Goal: Information Seeking & Learning: Learn about a topic

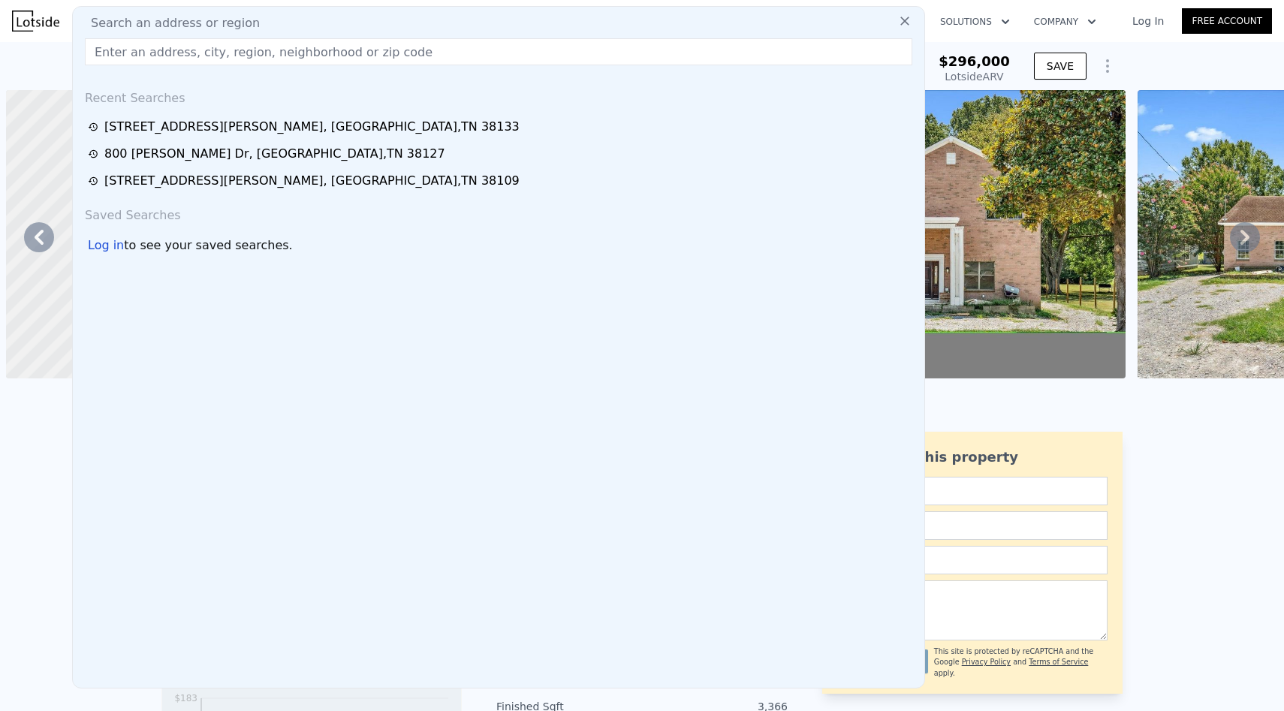
scroll to position [0, 5132]
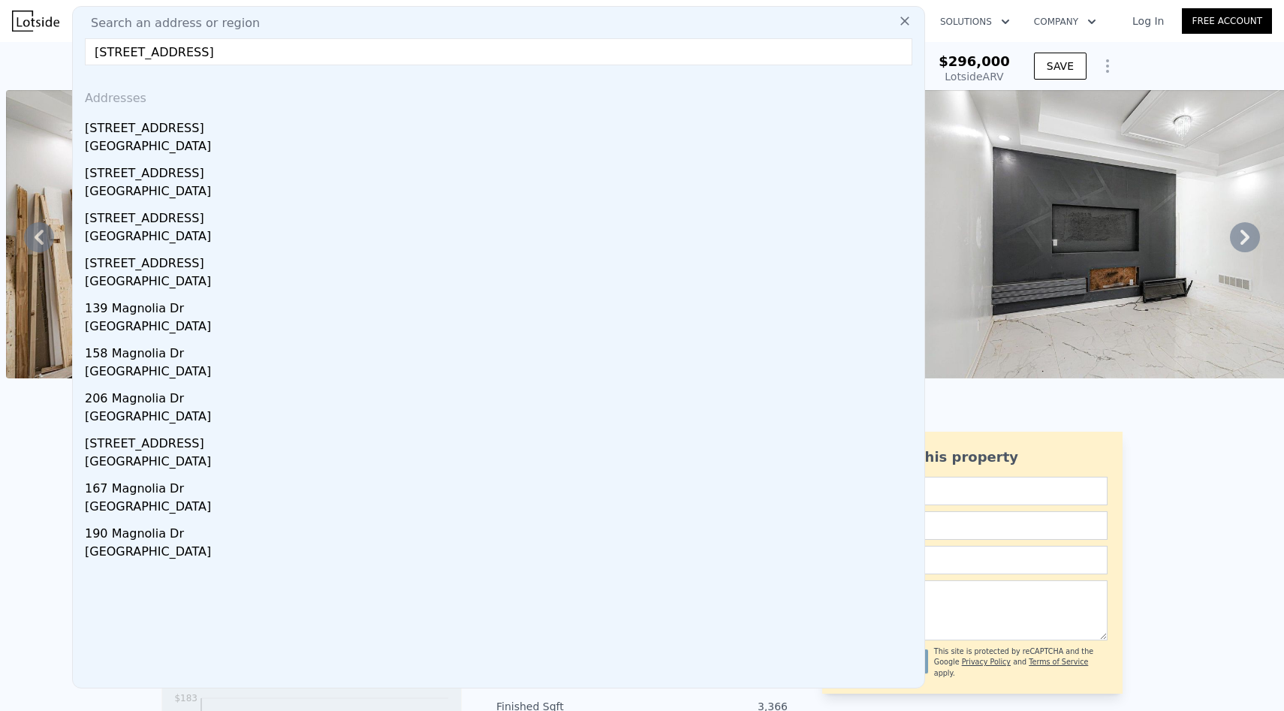
type input "[STREET_ADDRESS]"
click at [352, 122] on div "[STREET_ADDRESS]" at bounding box center [502, 125] width 834 height 24
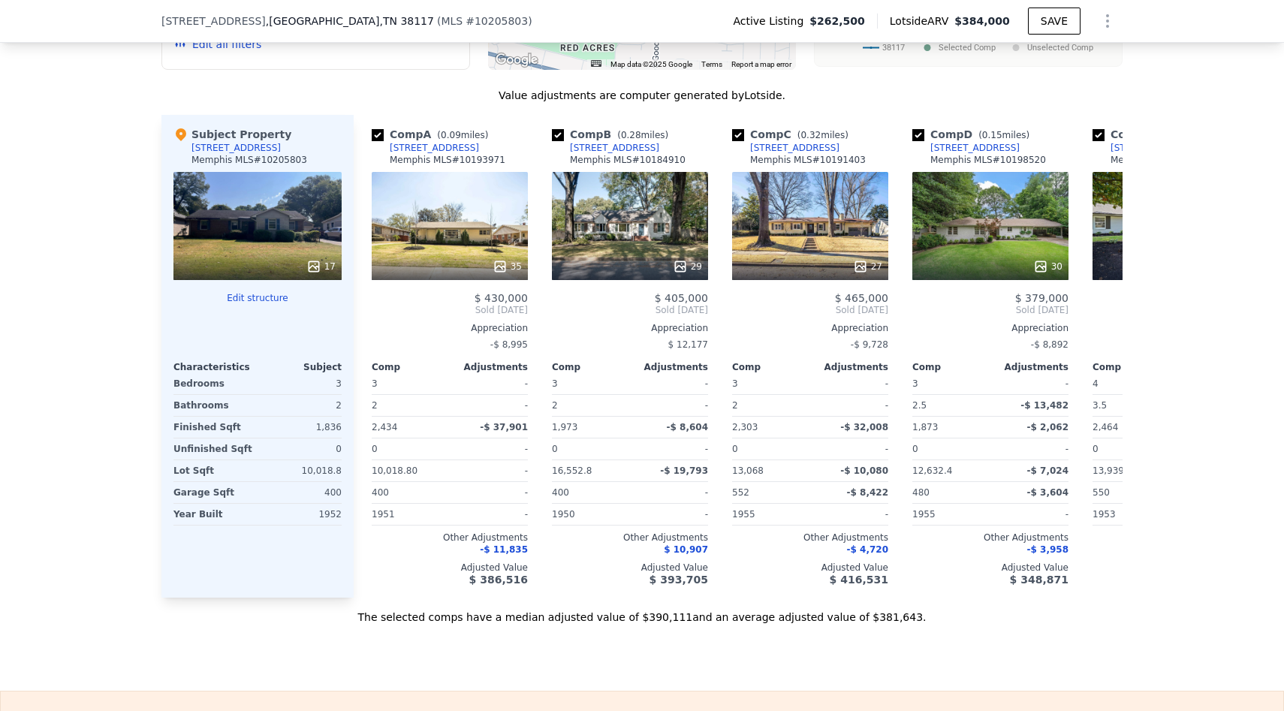
scroll to position [1812, 0]
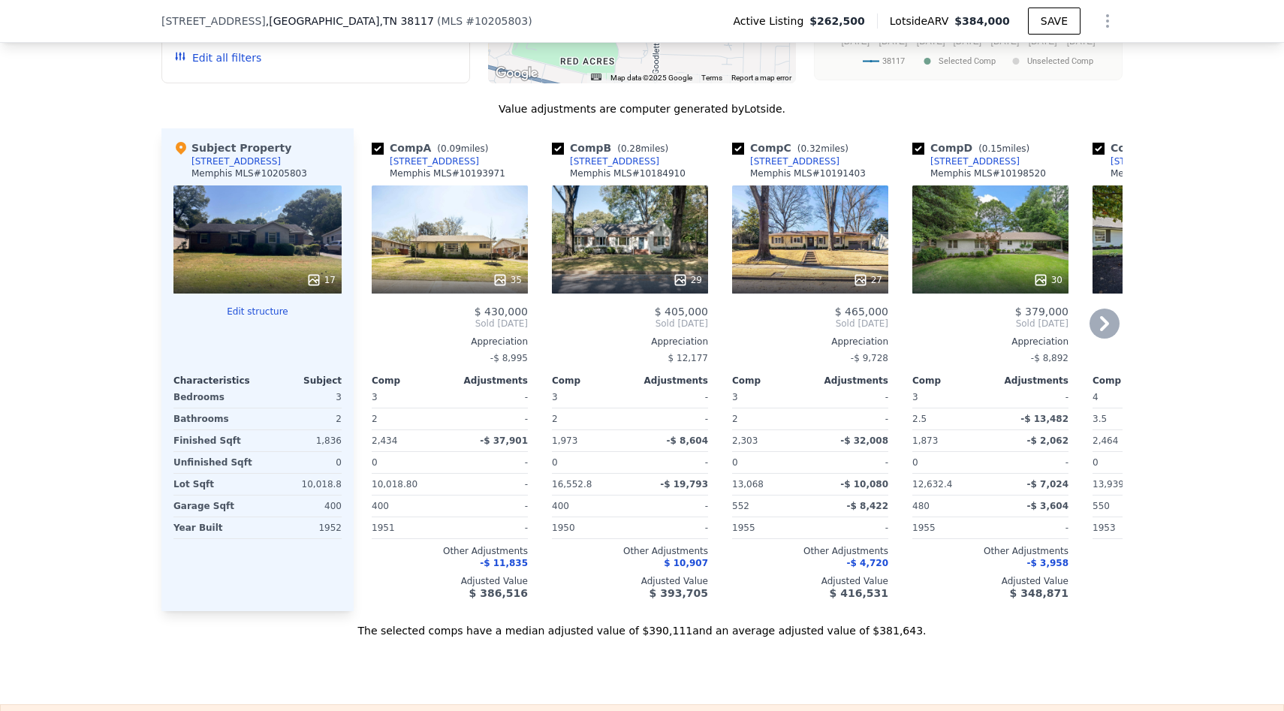
click at [379, 143] on input "checkbox" at bounding box center [378, 149] width 12 height 12
checkbox input "false"
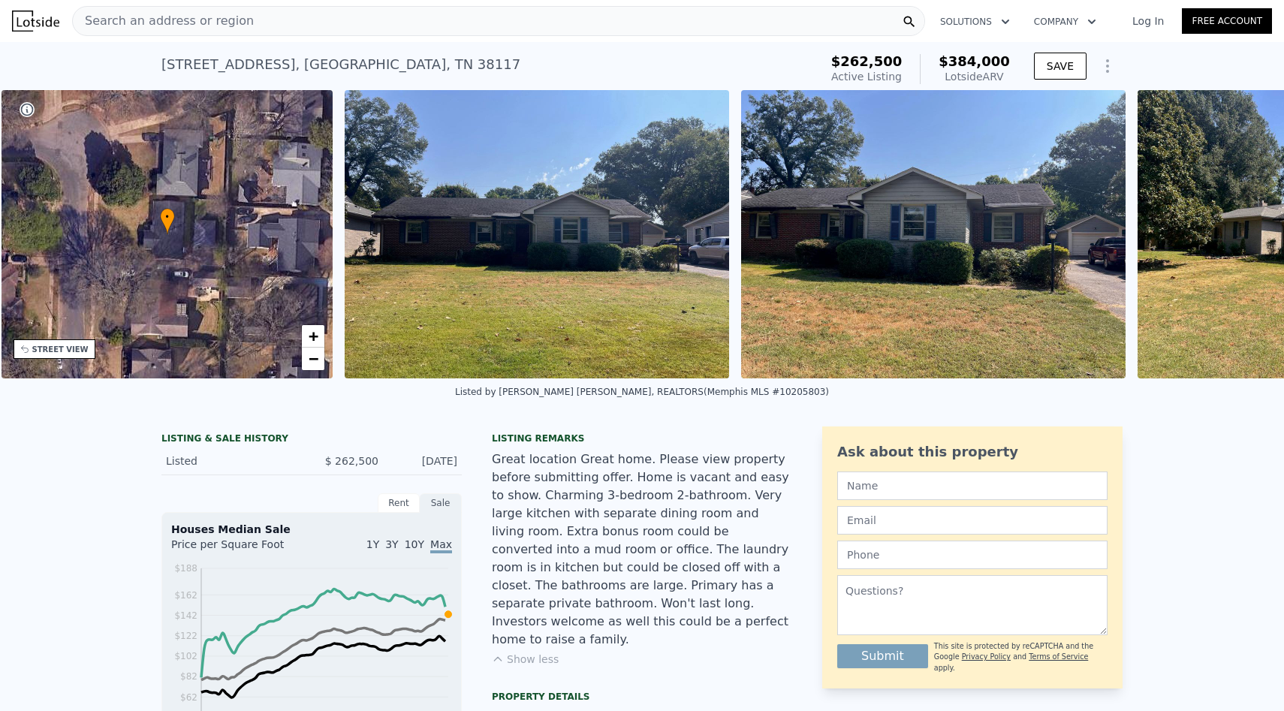
scroll to position [0, 349]
click at [421, 231] on img at bounding box center [536, 234] width 385 height 288
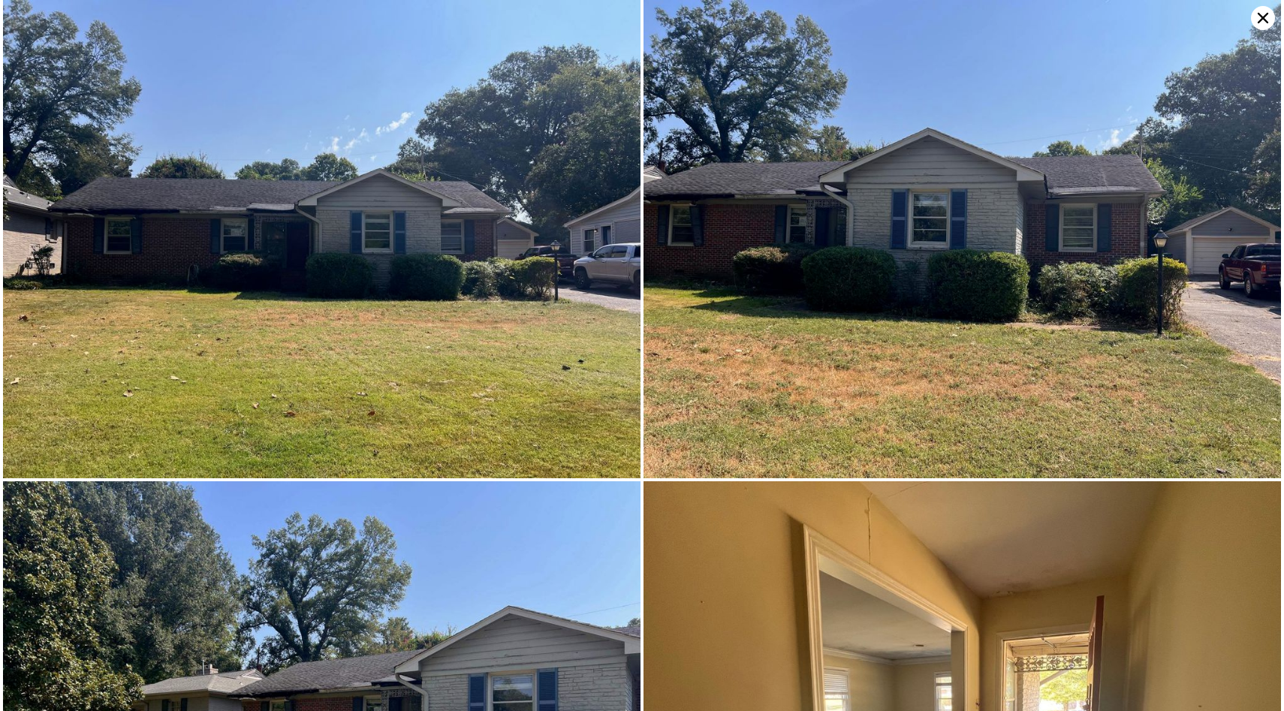
click at [421, 231] on img at bounding box center [322, 239] width 638 height 478
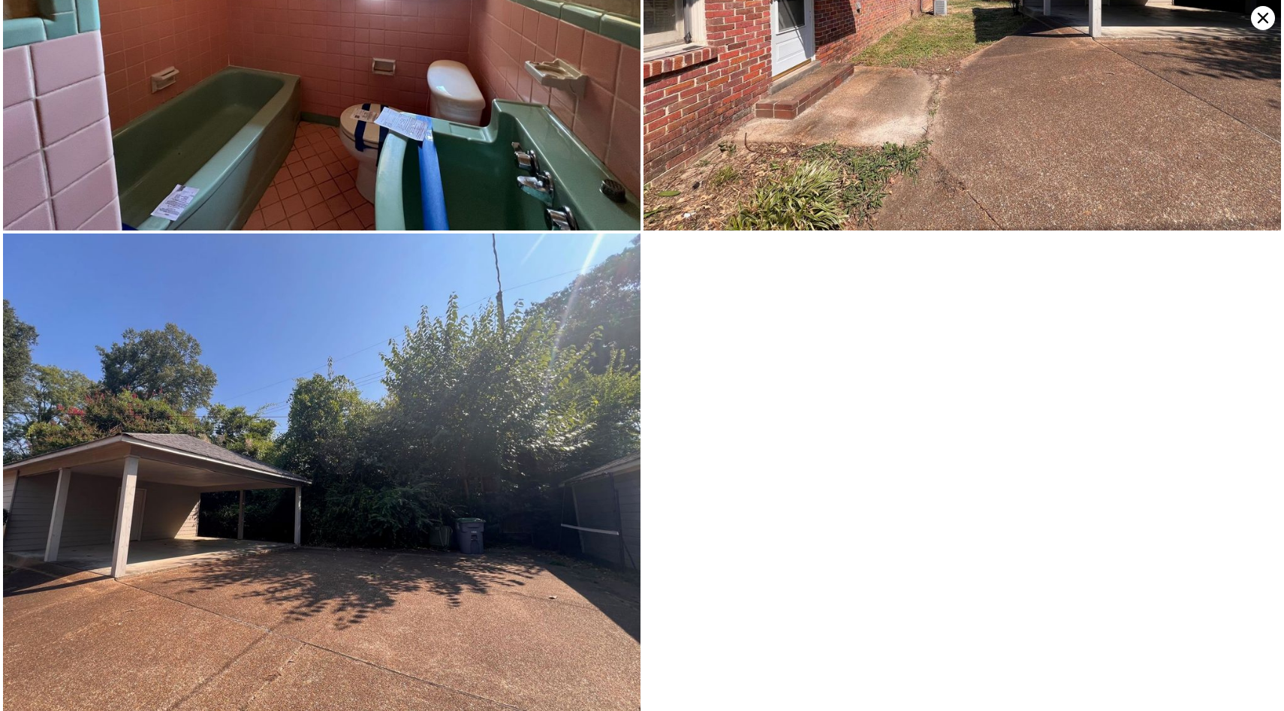
scroll to position [3617, 0]
click at [1258, 20] on icon at bounding box center [1263, 18] width 24 height 24
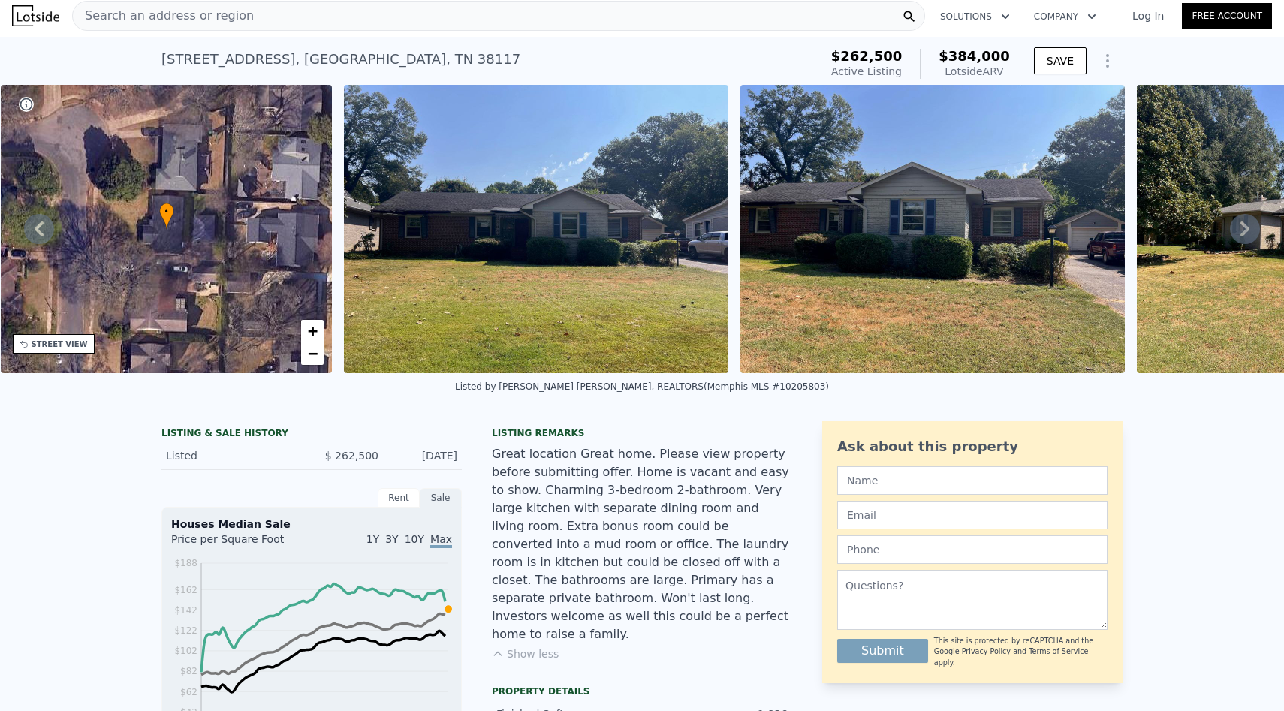
scroll to position [0, 0]
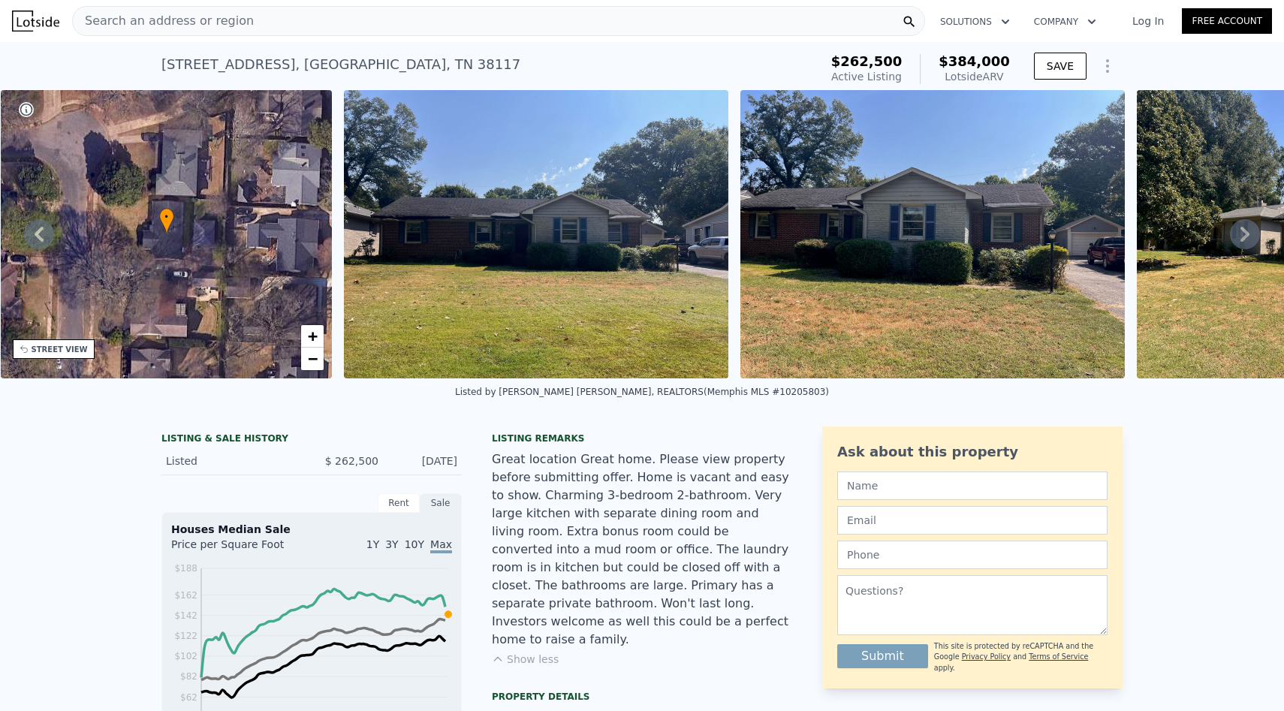
click at [257, 17] on div "Search an address or region" at bounding box center [498, 21] width 853 height 30
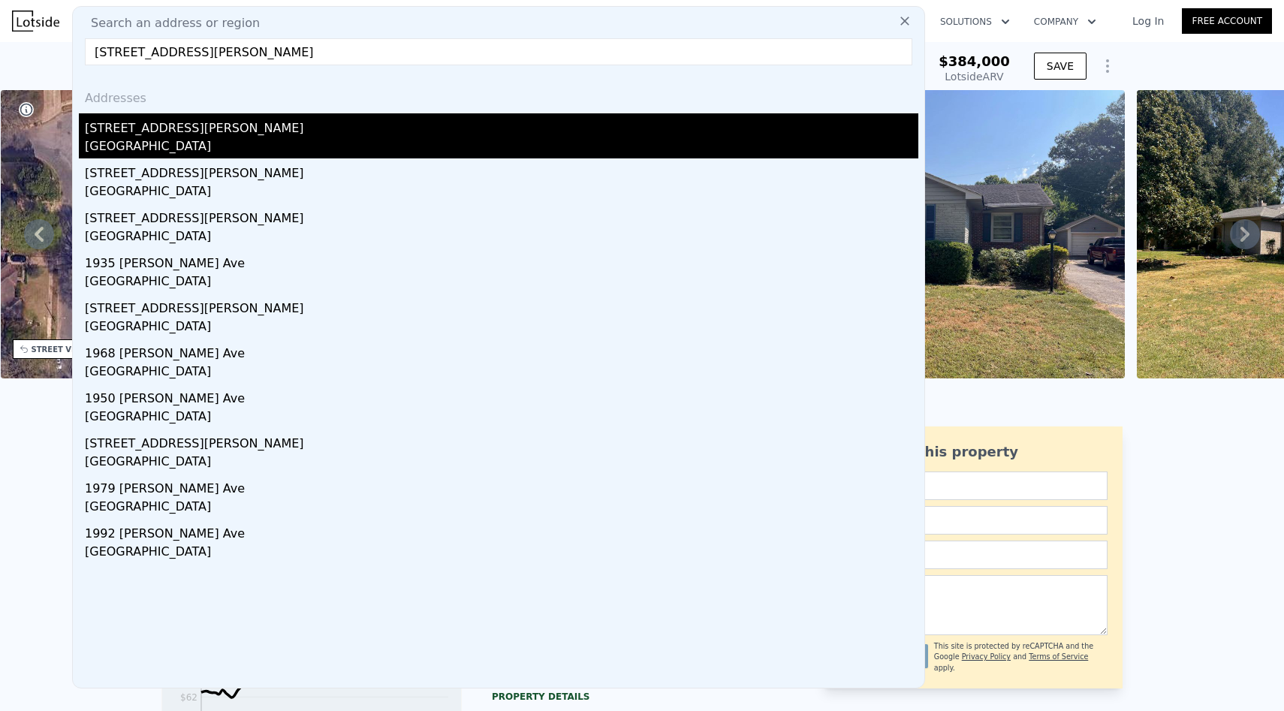
type input "[STREET_ADDRESS][PERSON_NAME]"
click at [245, 134] on div "[STREET_ADDRESS][PERSON_NAME]" at bounding box center [502, 125] width 834 height 24
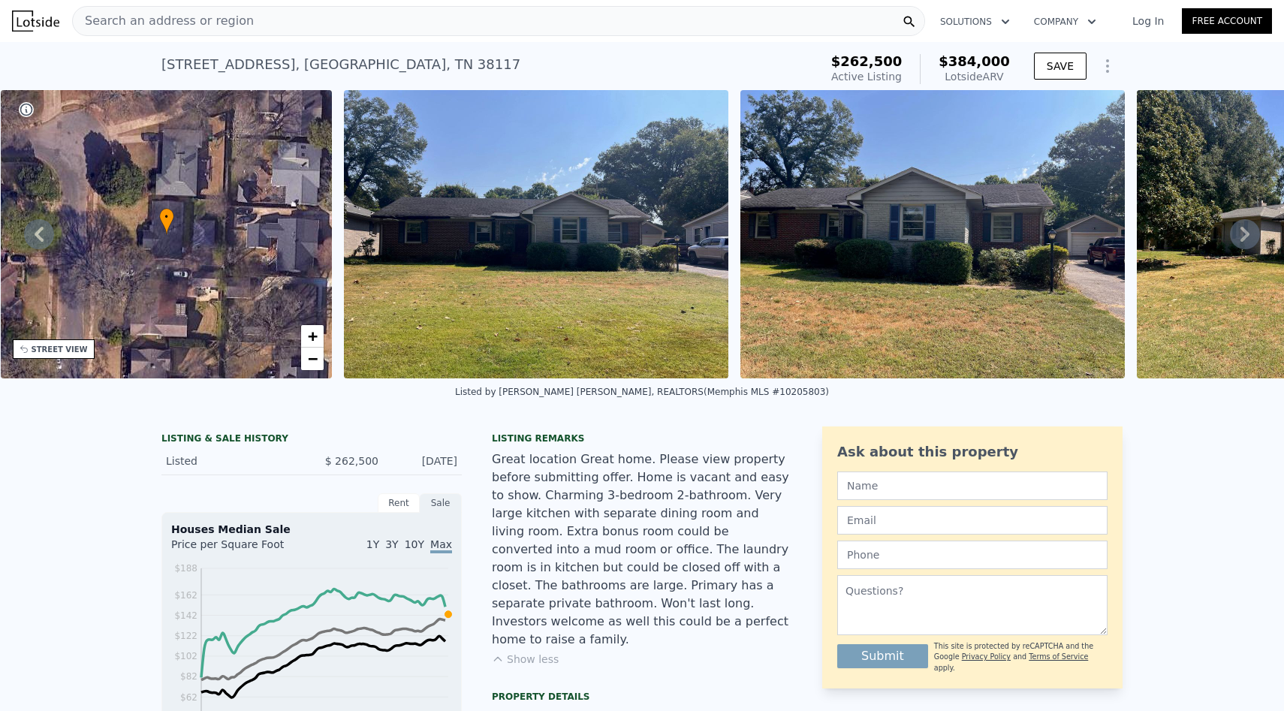
scroll to position [0, 6]
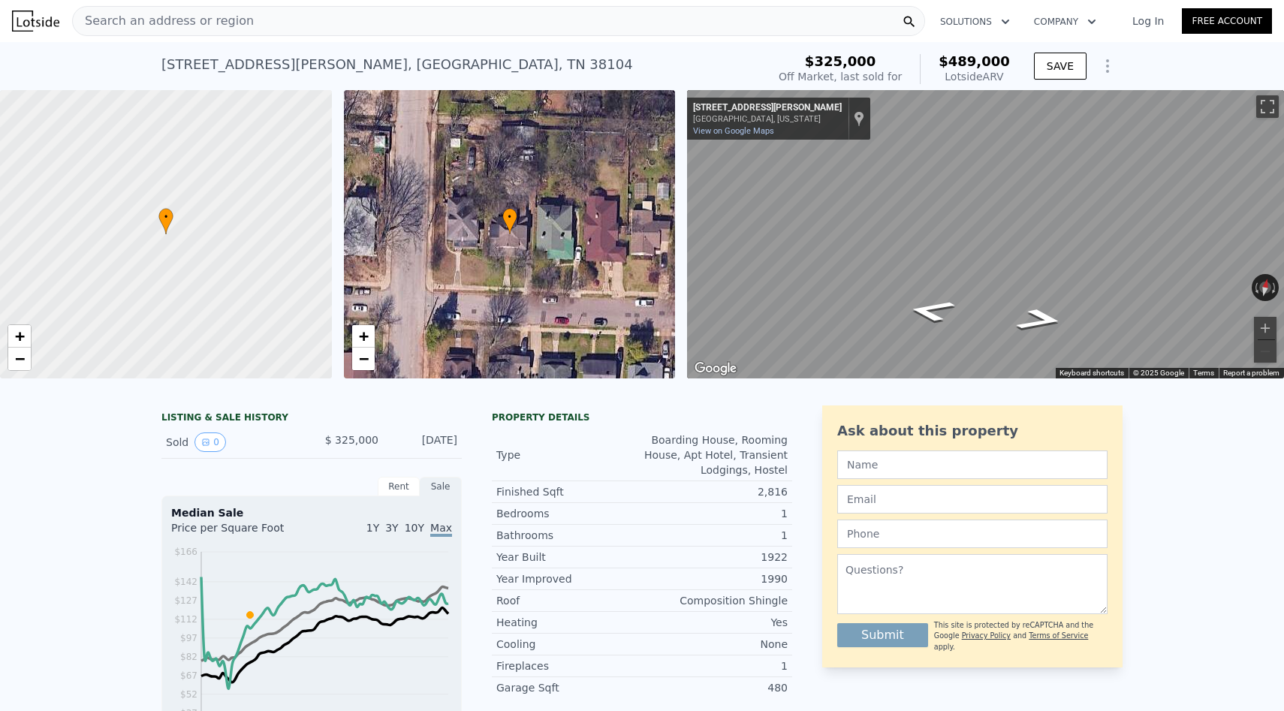
click at [297, 14] on div "Search an address or region" at bounding box center [498, 21] width 853 height 30
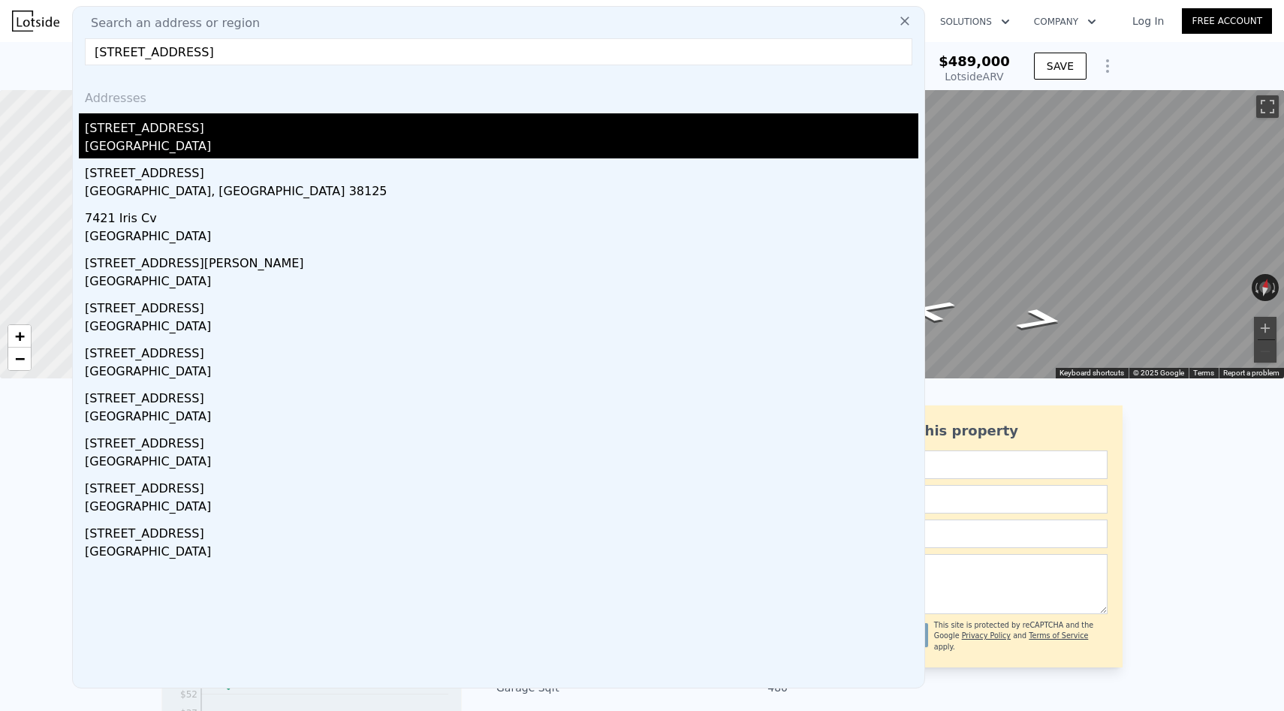
type input "[STREET_ADDRESS]"
click at [271, 118] on div "[STREET_ADDRESS]" at bounding box center [502, 125] width 834 height 24
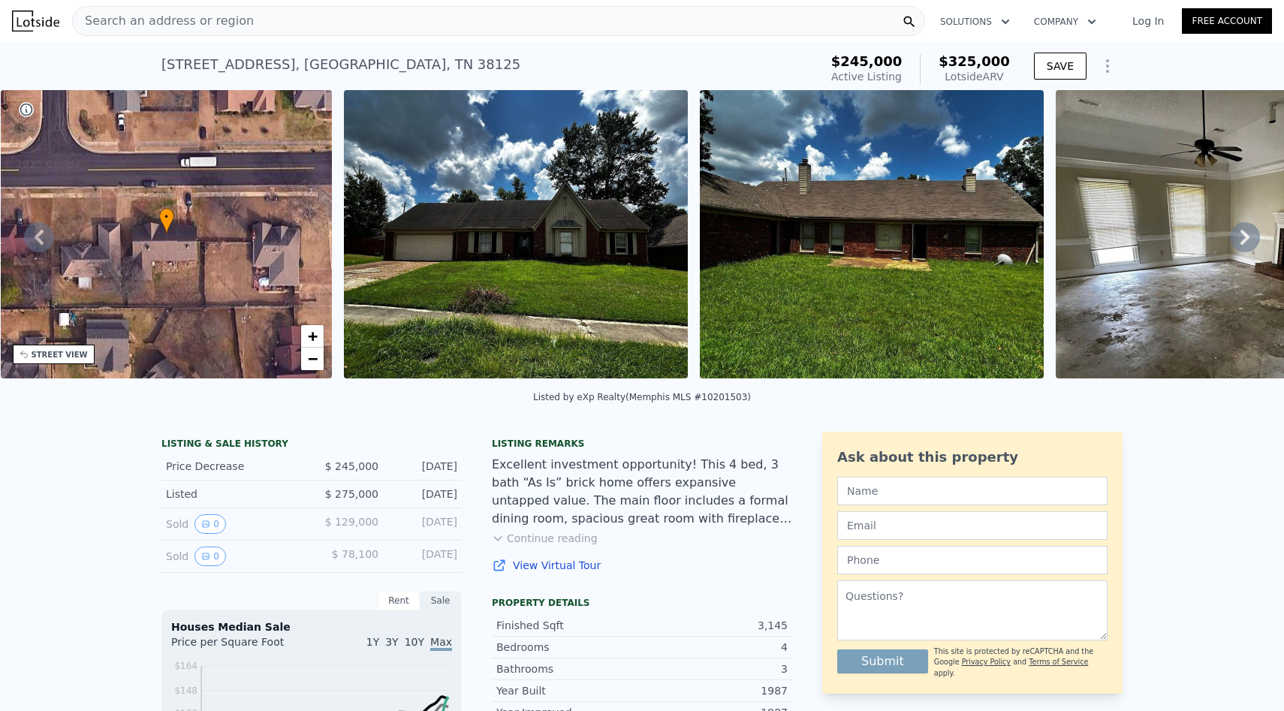
click at [268, 17] on div "Search an address or region" at bounding box center [498, 21] width 853 height 30
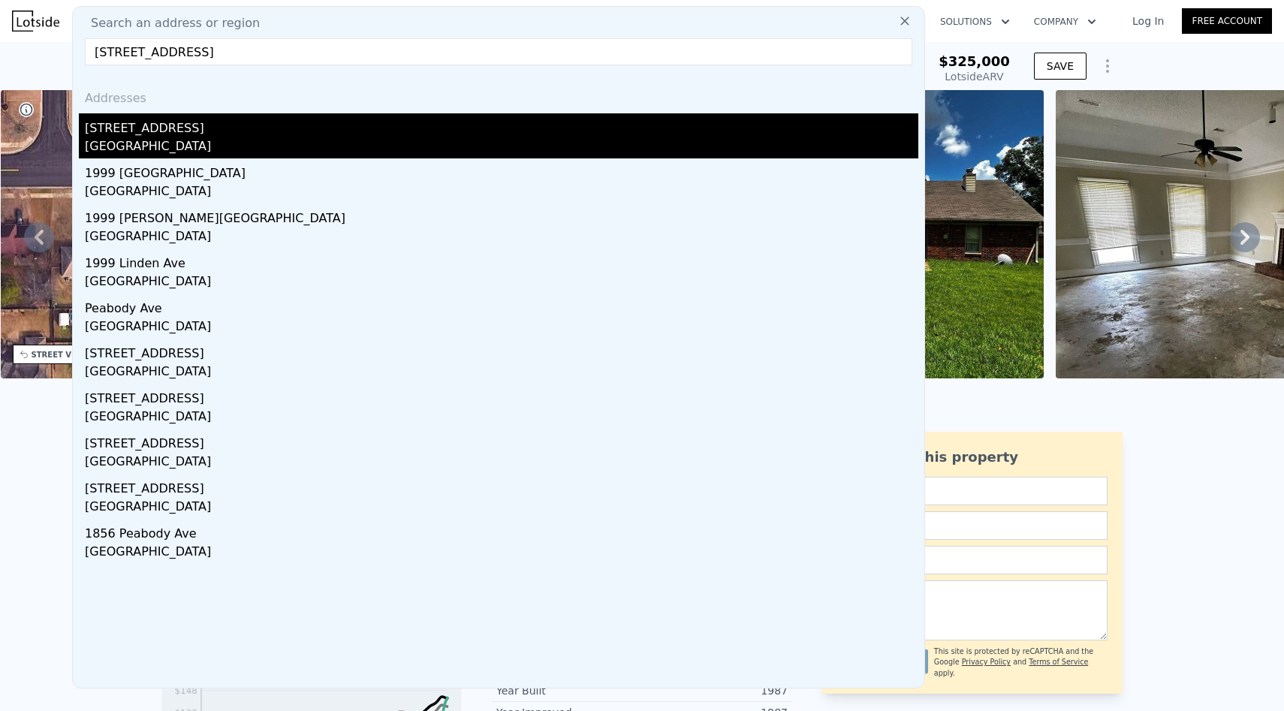
type input "[STREET_ADDRESS]"
click at [224, 138] on div "[GEOGRAPHIC_DATA]" at bounding box center [502, 147] width 834 height 21
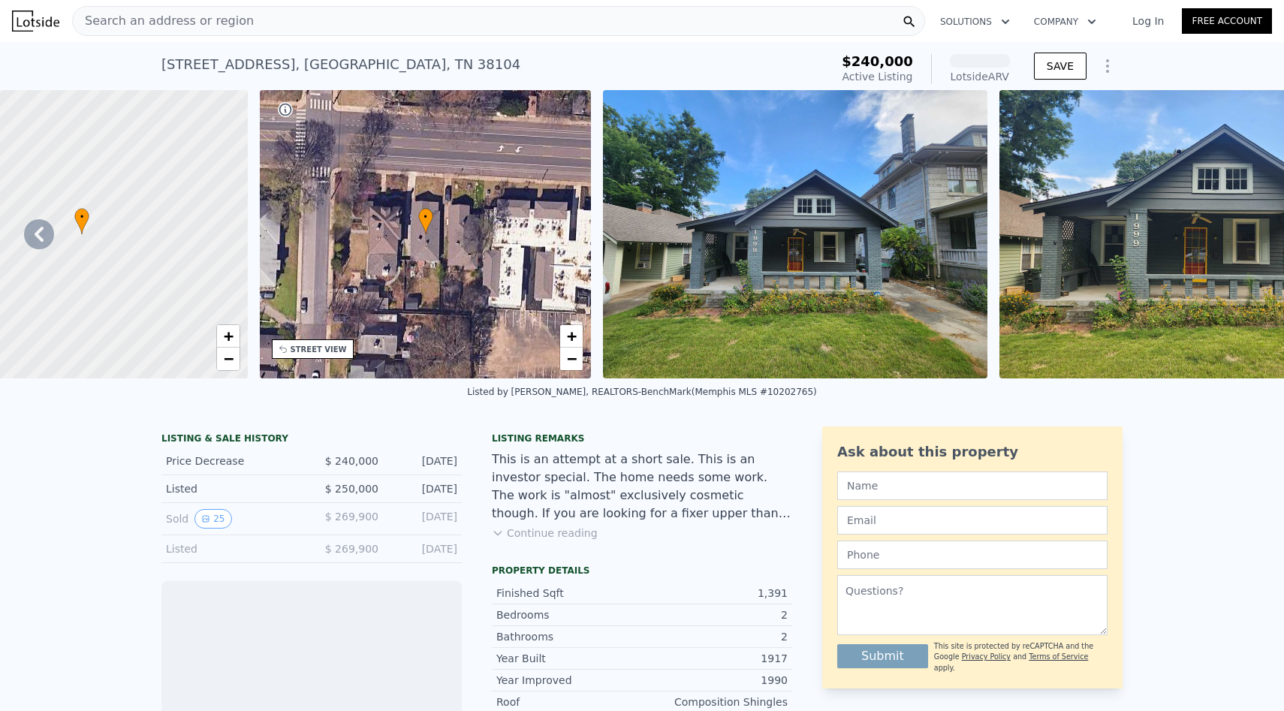
scroll to position [0, 196]
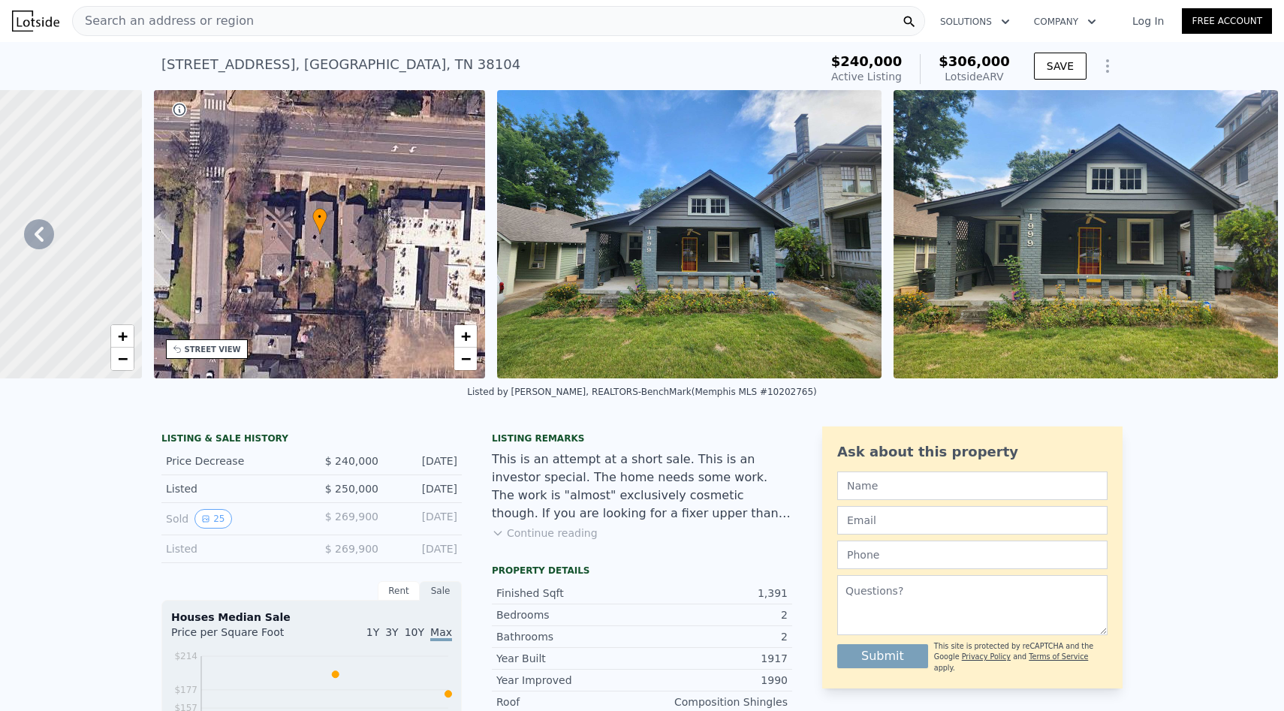
click at [312, 16] on div "Search an address or region" at bounding box center [498, 21] width 853 height 30
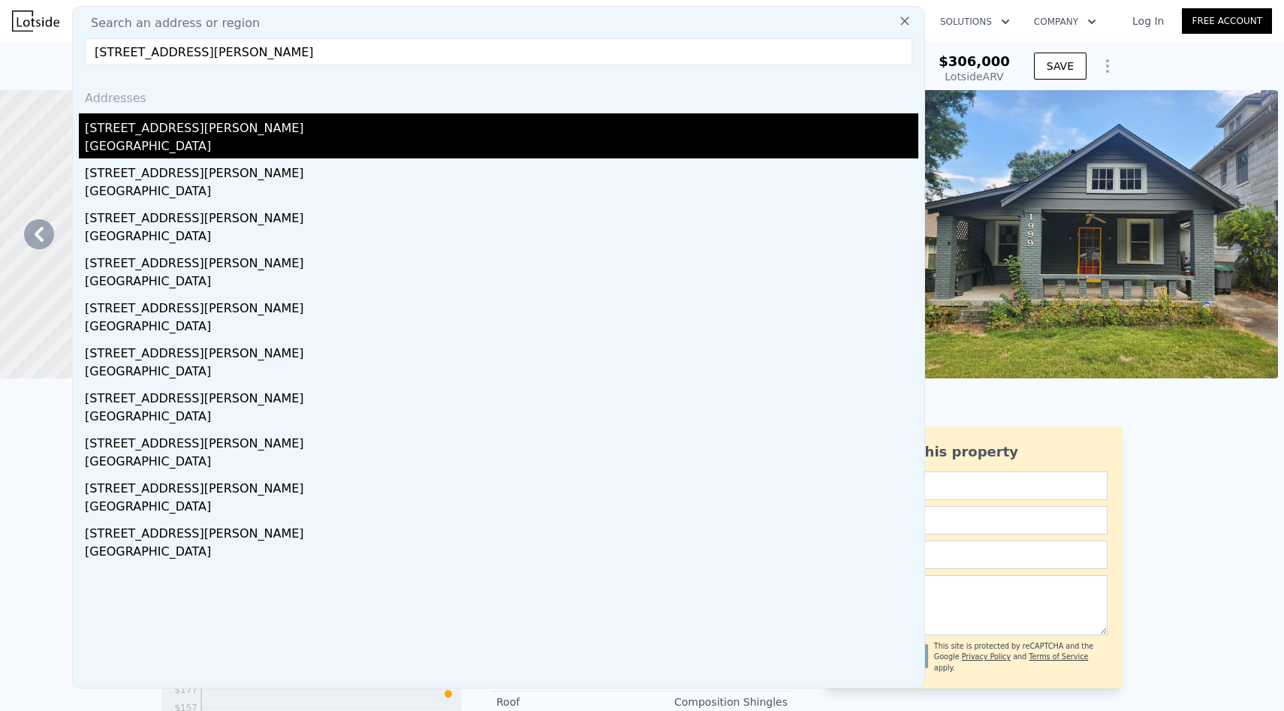
type input "[STREET_ADDRESS][PERSON_NAME]"
click at [300, 134] on div "[STREET_ADDRESS][PERSON_NAME]" at bounding box center [502, 125] width 834 height 24
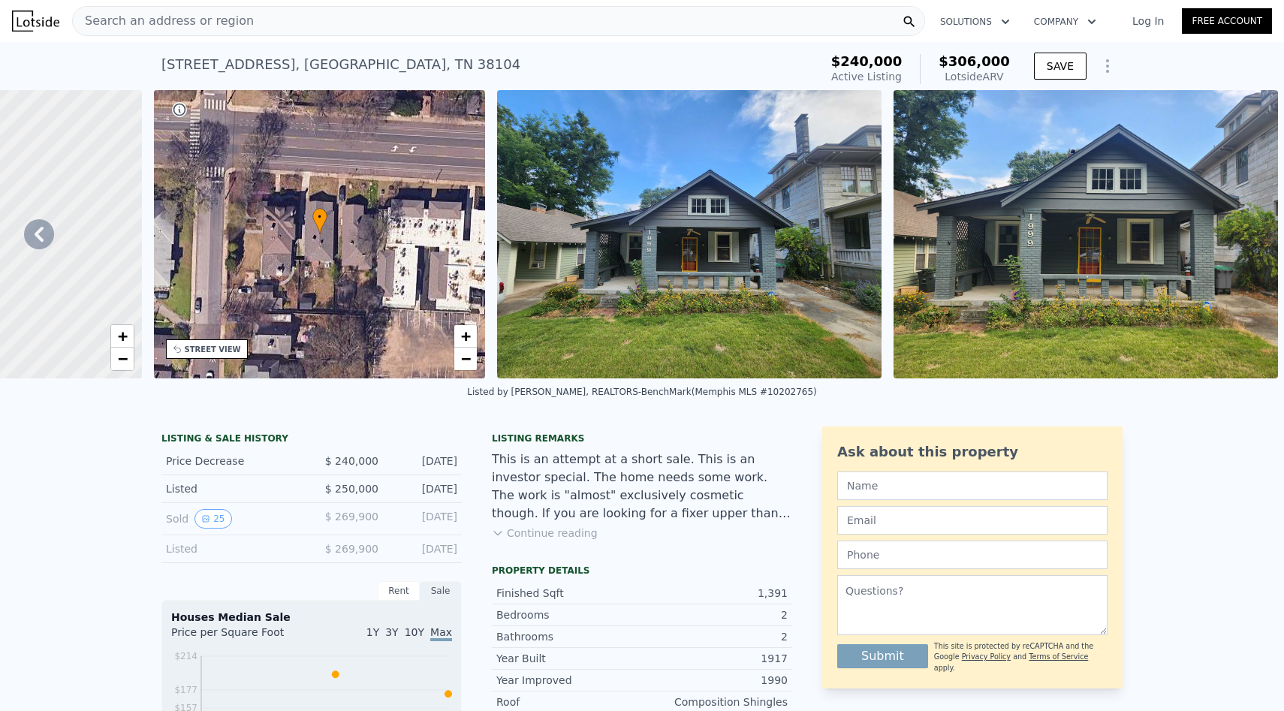
scroll to position [0, 349]
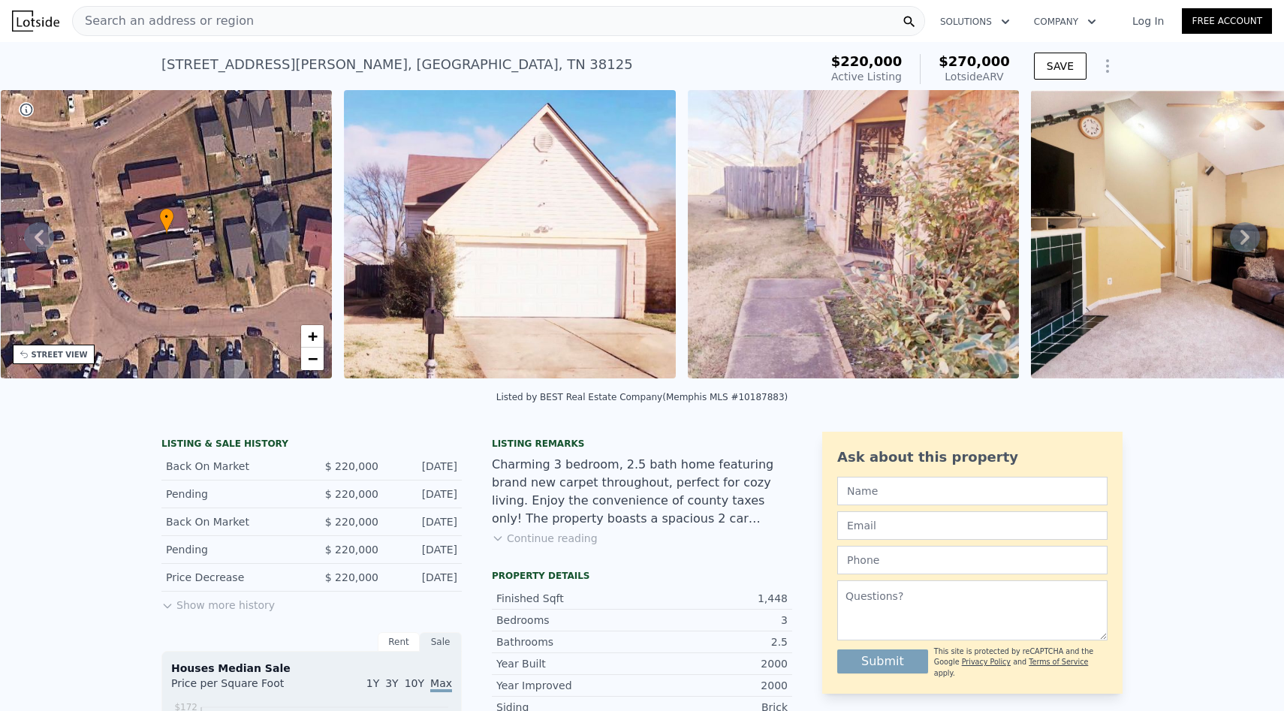
click at [261, 24] on div "Search an address or region" at bounding box center [498, 21] width 853 height 30
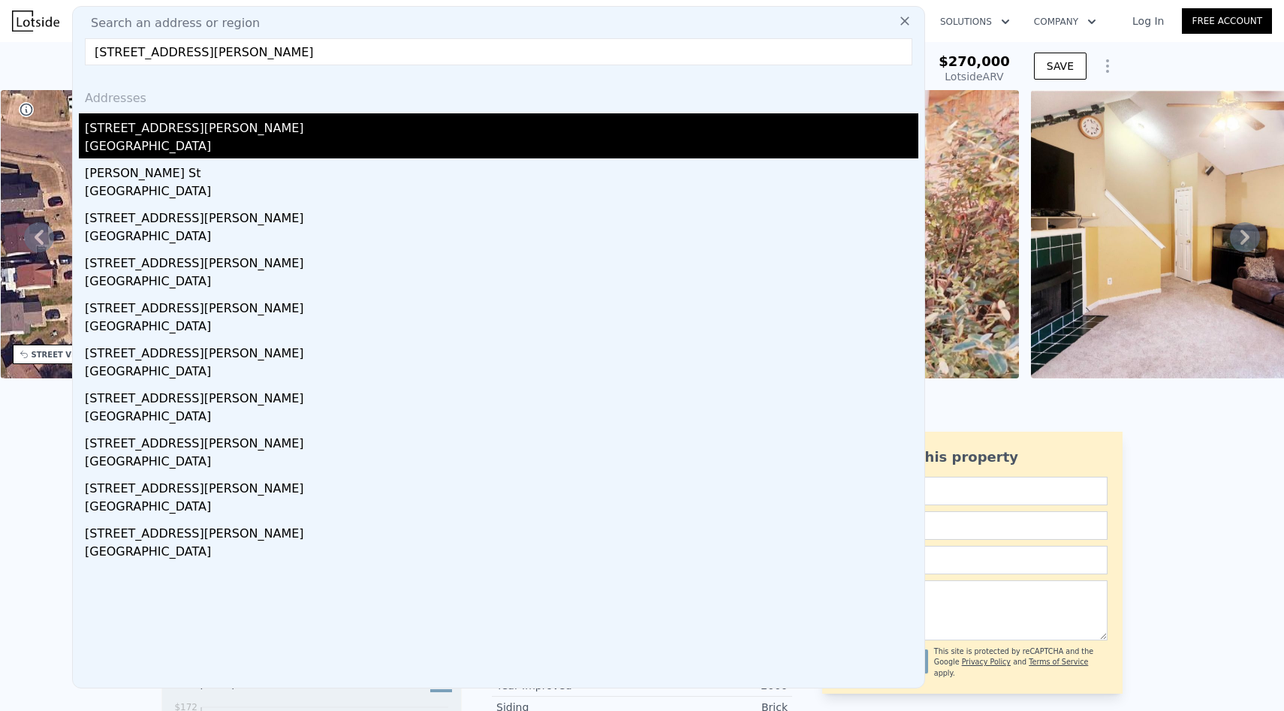
type input "[STREET_ADDRESS][PERSON_NAME]"
click at [223, 122] on div "[STREET_ADDRESS][PERSON_NAME]" at bounding box center [502, 125] width 834 height 24
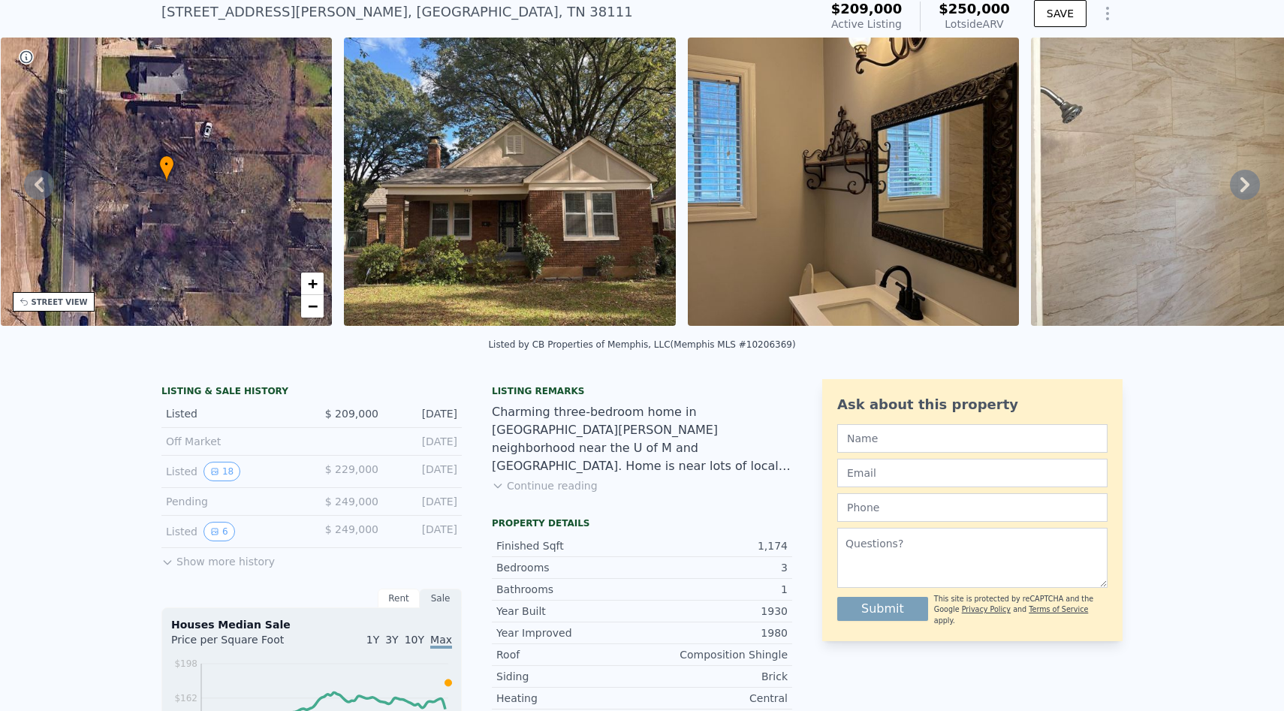
scroll to position [62, 0]
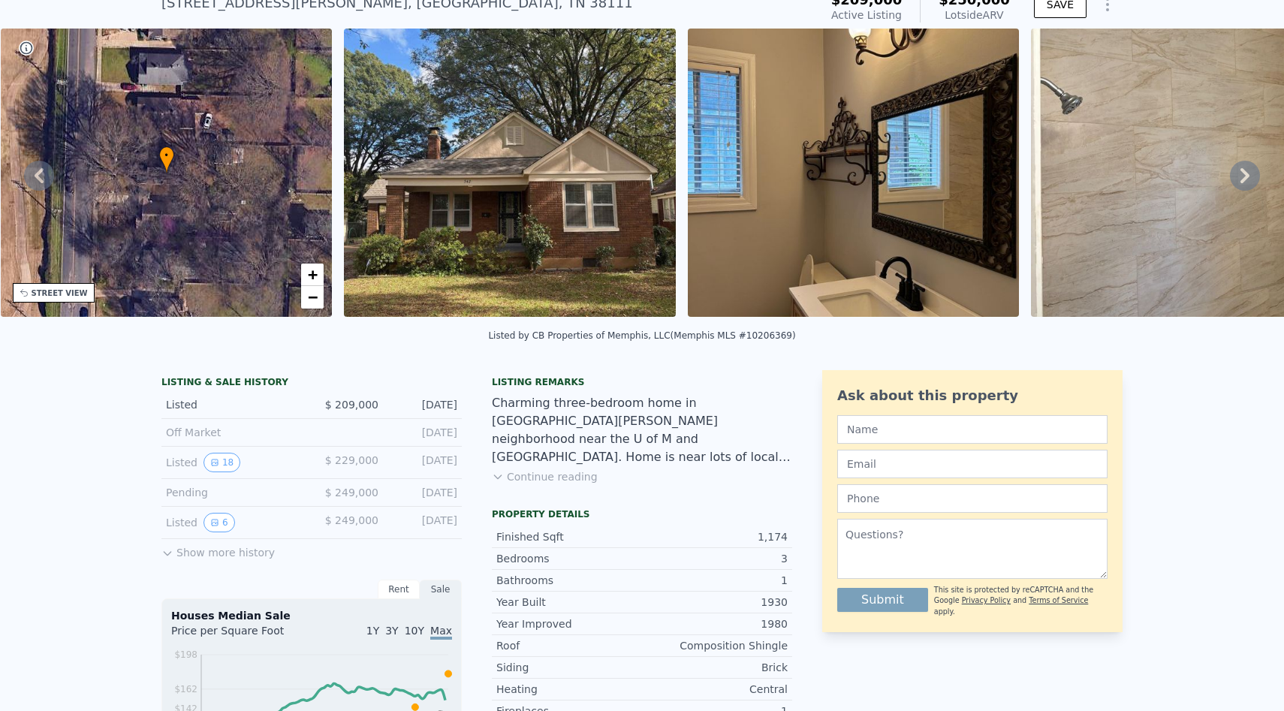
click at [560, 475] on button "Continue reading" at bounding box center [545, 476] width 106 height 15
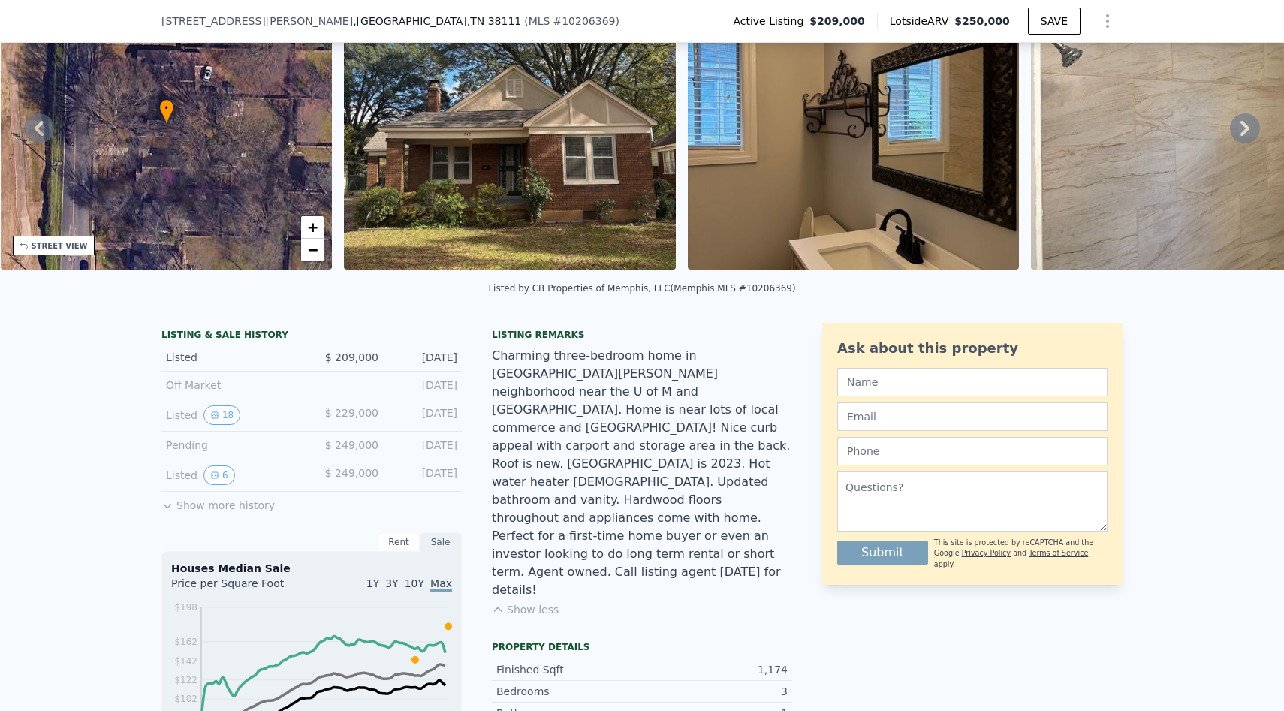
scroll to position [104, 0]
